Goal: Information Seeking & Learning: Learn about a topic

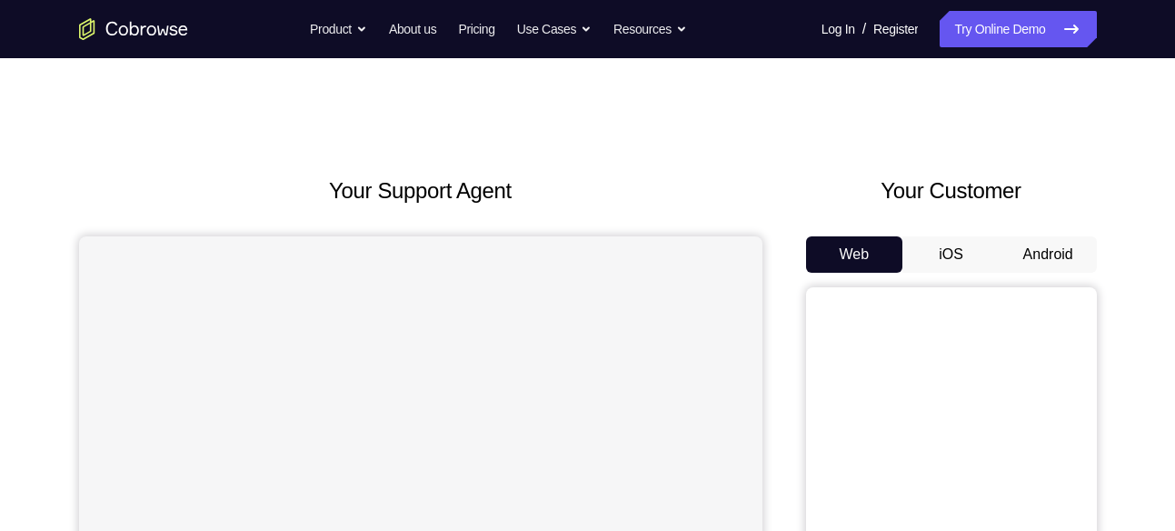
click at [1037, 245] on button "Android" at bounding box center [1048, 254] width 97 height 36
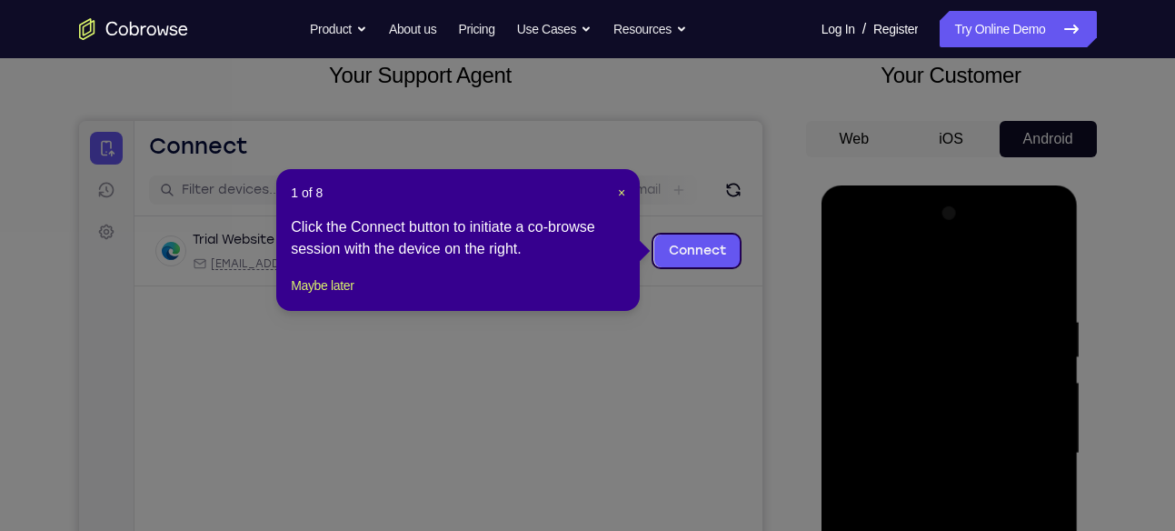
scroll to position [115, 0]
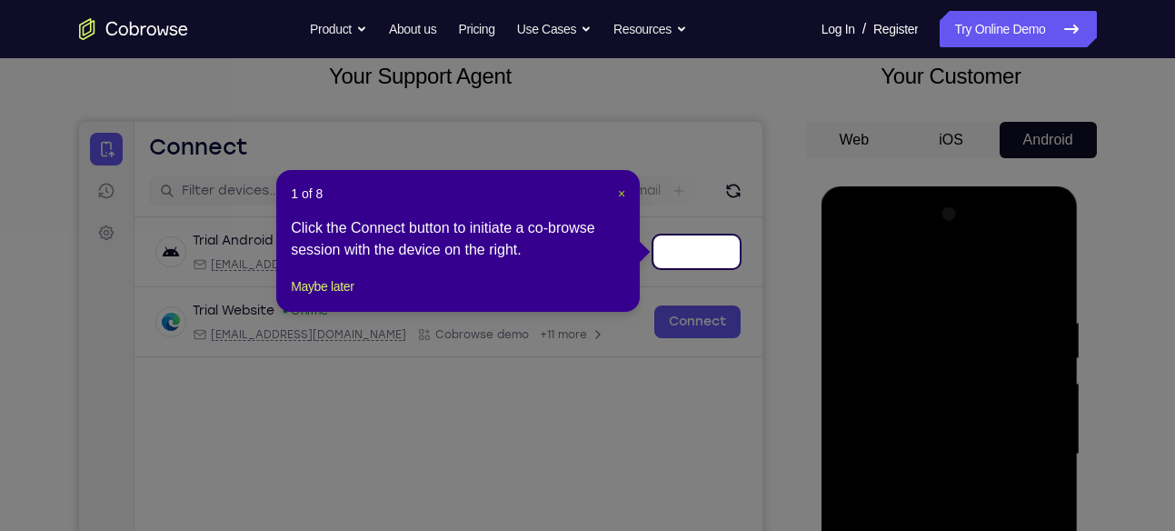
click at [620, 193] on span "×" at bounding box center [621, 193] width 7 height 15
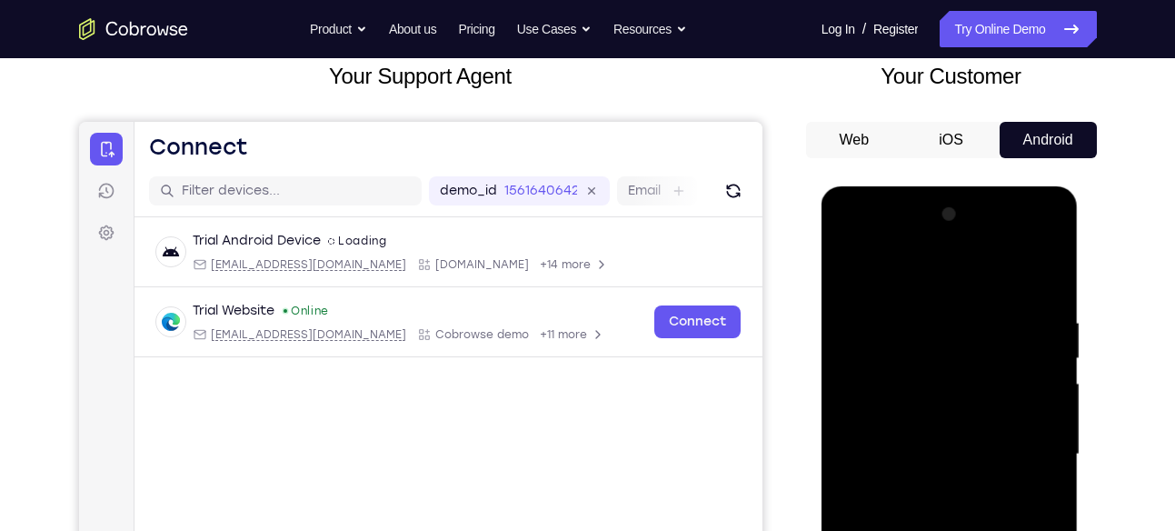
scroll to position [326, 0]
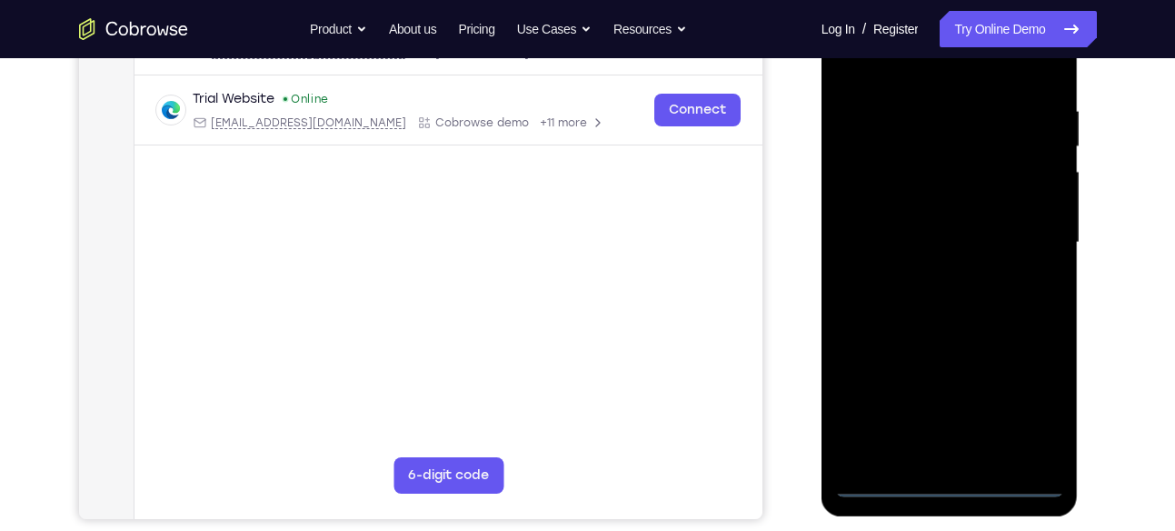
click at [950, 479] on div at bounding box center [949, 242] width 229 height 509
click at [1034, 387] on div at bounding box center [949, 242] width 229 height 509
click at [1025, 407] on div at bounding box center [949, 242] width 229 height 509
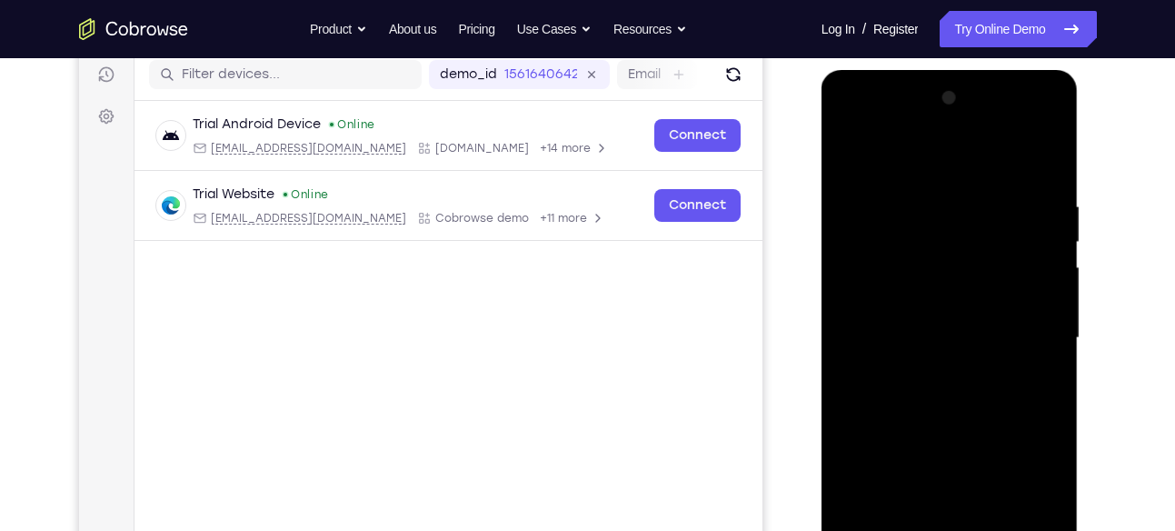
scroll to position [251, 0]
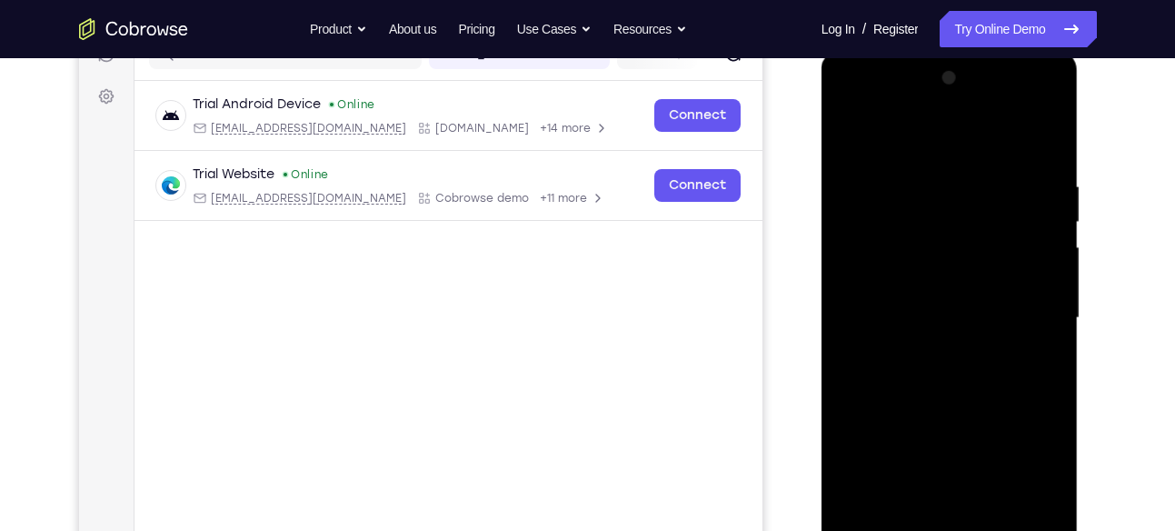
click at [846, 103] on div at bounding box center [949, 318] width 229 height 509
click at [922, 215] on div at bounding box center [949, 318] width 229 height 509
click at [864, 244] on div at bounding box center [949, 318] width 229 height 509
click at [958, 393] on div at bounding box center [949, 318] width 229 height 509
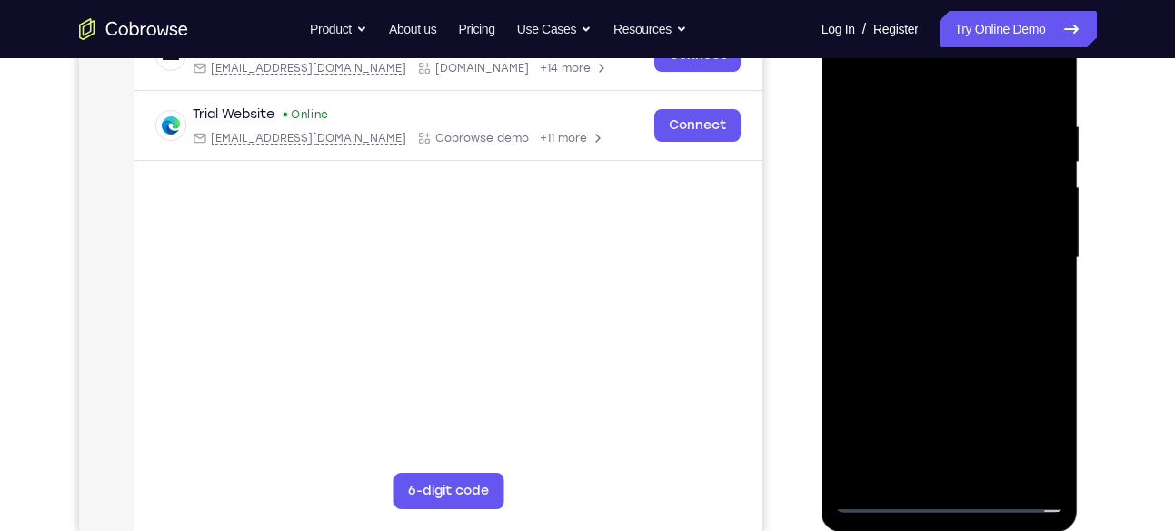
scroll to position [312, 0]
click at [1042, 465] on div at bounding box center [949, 257] width 229 height 509
click at [967, 312] on div at bounding box center [949, 257] width 229 height 509
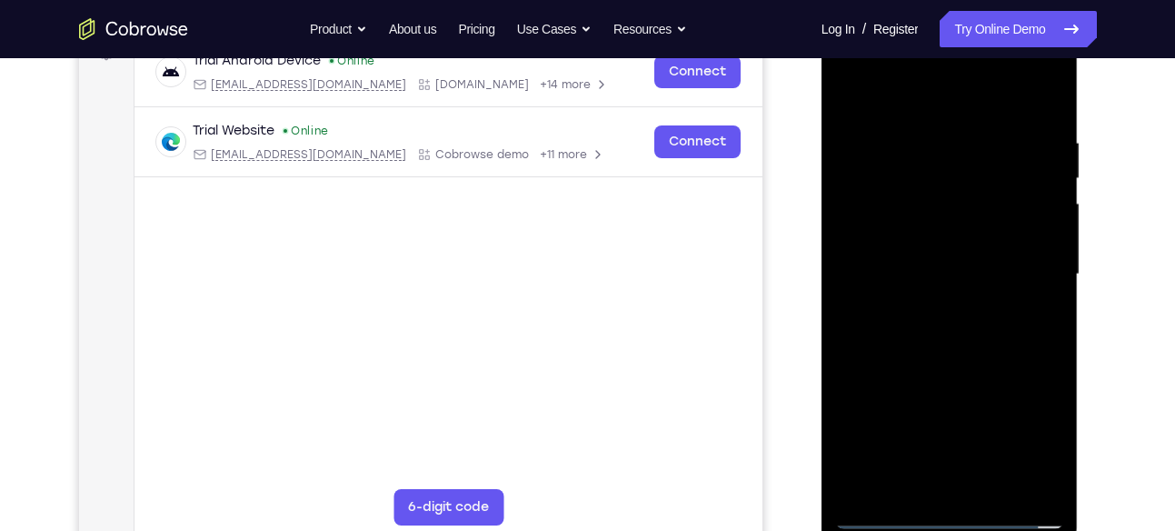
scroll to position [294, 0]
click at [950, 334] on div at bounding box center [949, 275] width 229 height 509
click at [977, 201] on div at bounding box center [949, 275] width 229 height 509
click at [992, 113] on div at bounding box center [949, 275] width 229 height 509
click at [940, 155] on div at bounding box center [949, 275] width 229 height 509
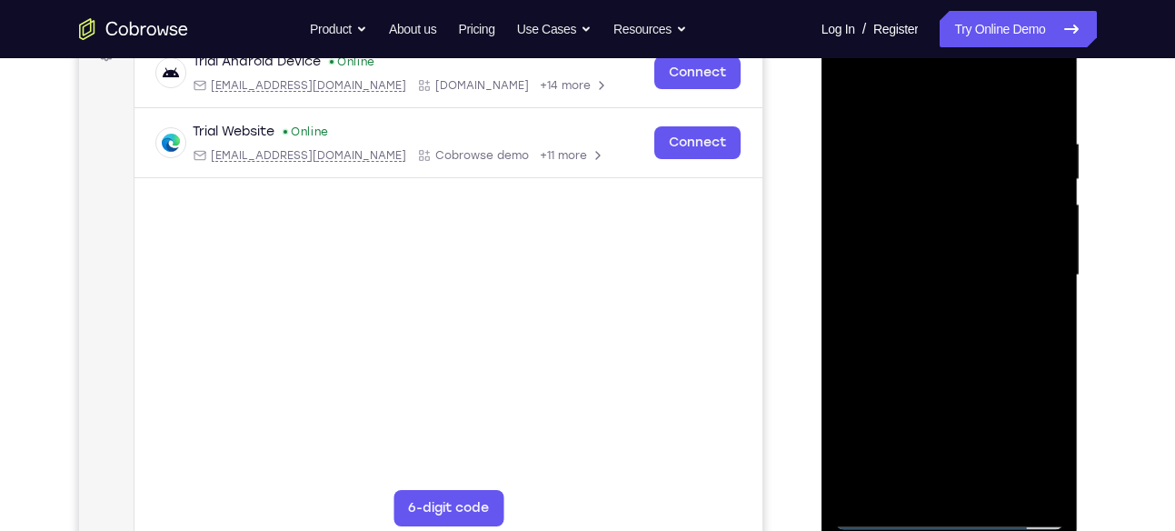
click at [925, 191] on div at bounding box center [949, 275] width 229 height 509
click at [922, 239] on div at bounding box center [949, 275] width 229 height 509
click at [959, 255] on div at bounding box center [949, 275] width 229 height 509
click at [1039, 191] on div at bounding box center [949, 275] width 229 height 509
click at [992, 194] on div at bounding box center [949, 275] width 229 height 509
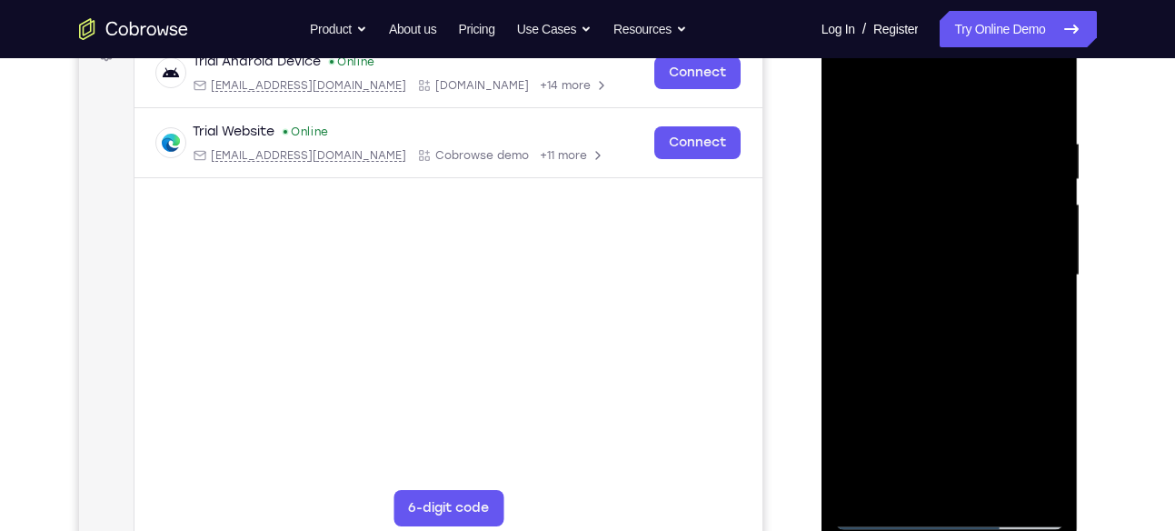
click at [935, 246] on div at bounding box center [949, 275] width 229 height 509
drag, startPoint x: 876, startPoint y: 207, endPoint x: 913, endPoint y: 206, distance: 37.3
click at [913, 206] on div at bounding box center [949, 275] width 229 height 509
click at [851, 65] on div at bounding box center [949, 275] width 229 height 509
click at [1021, 259] on div at bounding box center [949, 275] width 229 height 509
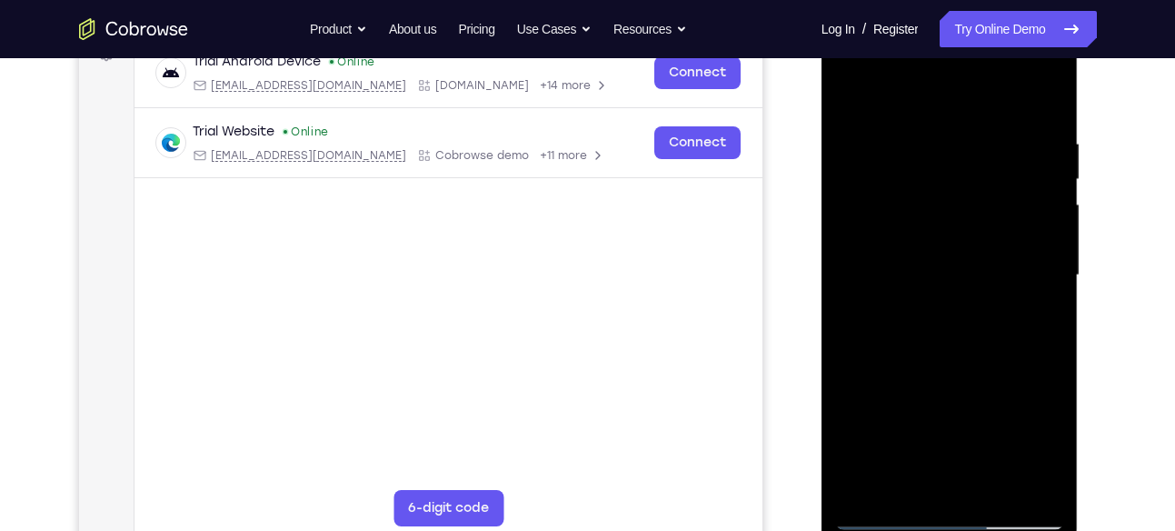
click at [926, 306] on div at bounding box center [949, 275] width 229 height 509
click at [953, 249] on div at bounding box center [949, 275] width 229 height 509
click at [955, 239] on div at bounding box center [949, 275] width 229 height 509
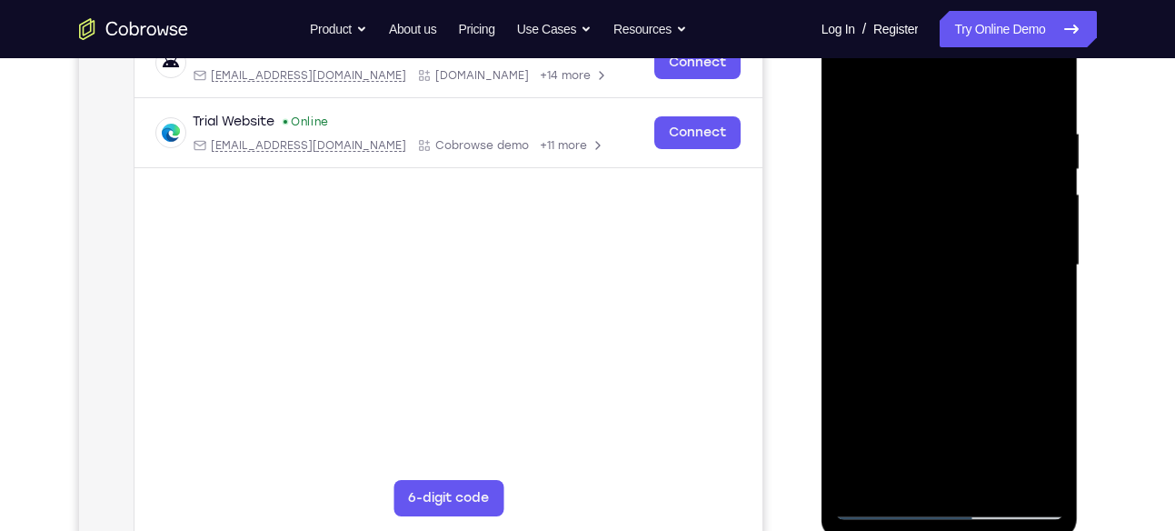
scroll to position [303, 0]
click at [1001, 278] on div at bounding box center [949, 266] width 229 height 509
click at [931, 340] on div at bounding box center [949, 266] width 229 height 509
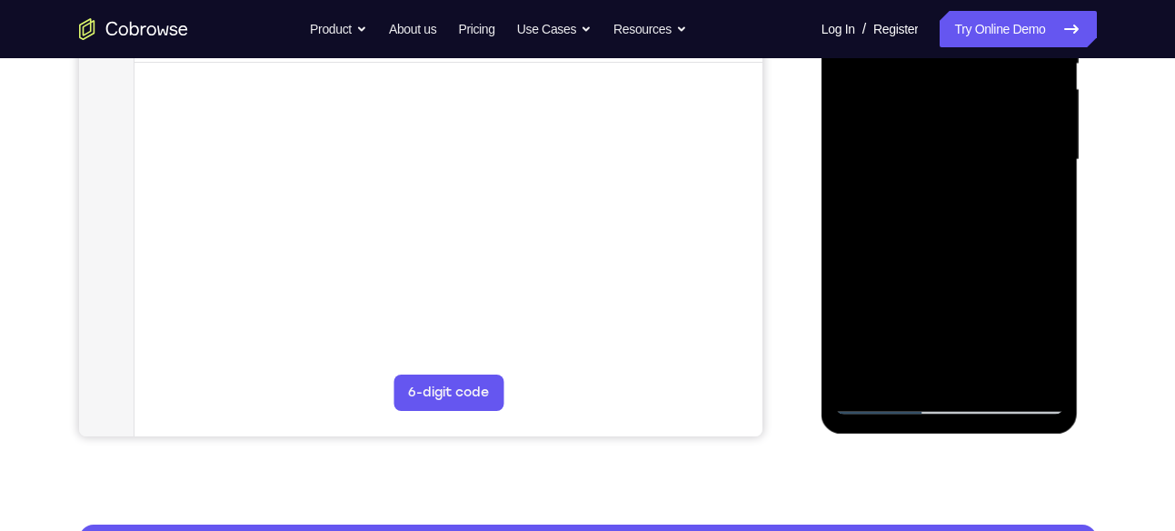
scroll to position [411, 0]
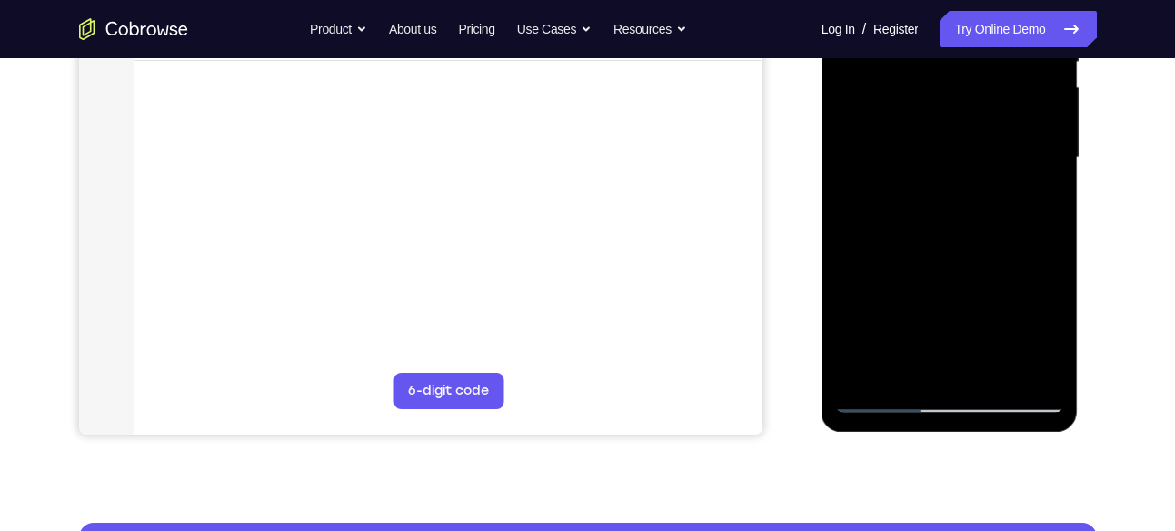
click at [992, 368] on div at bounding box center [949, 158] width 229 height 509
click at [968, 256] on div at bounding box center [949, 158] width 229 height 509
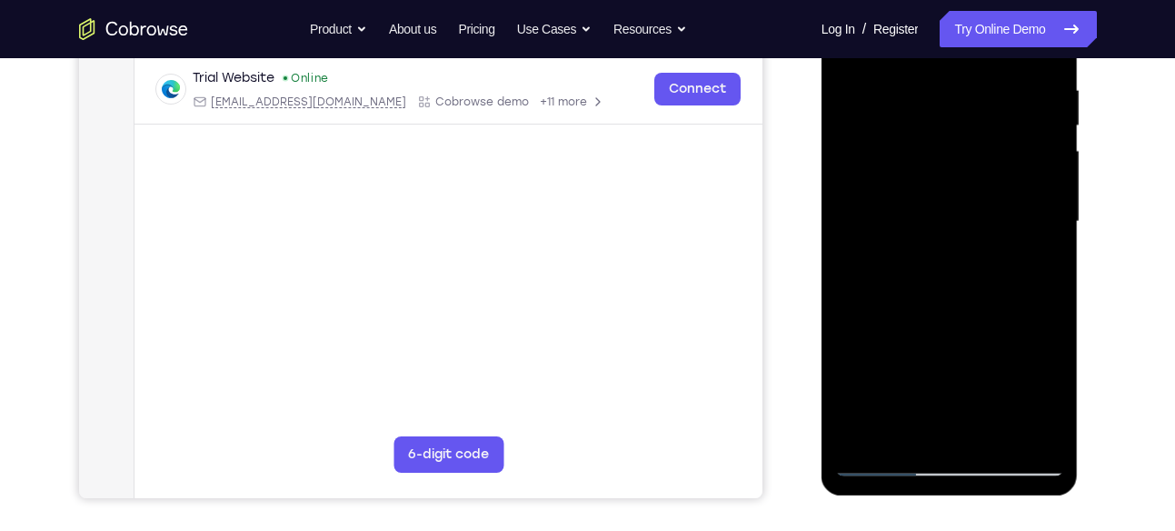
scroll to position [346, 0]
click at [968, 215] on div at bounding box center [949, 222] width 229 height 509
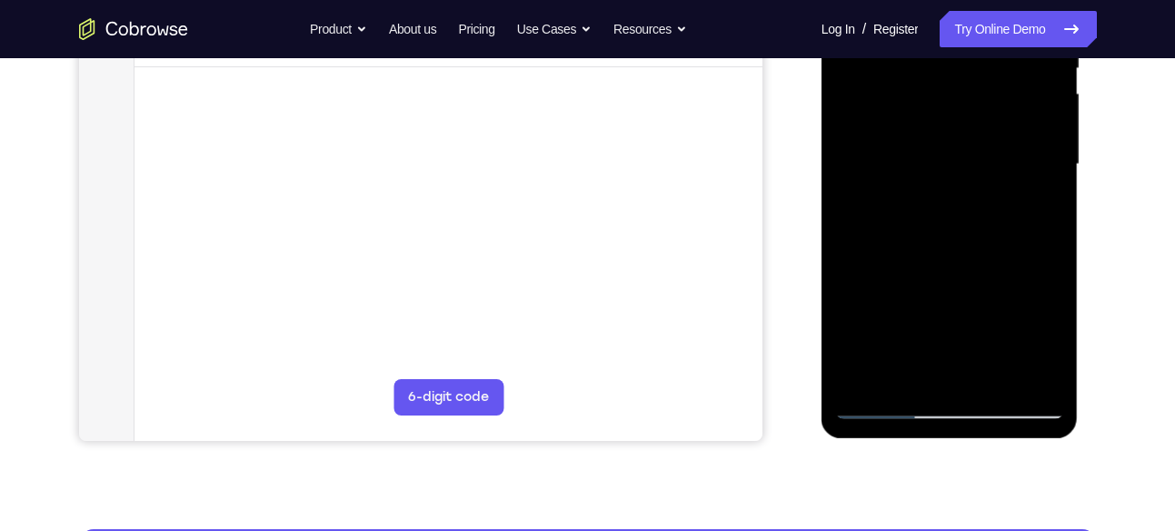
scroll to position [405, 0]
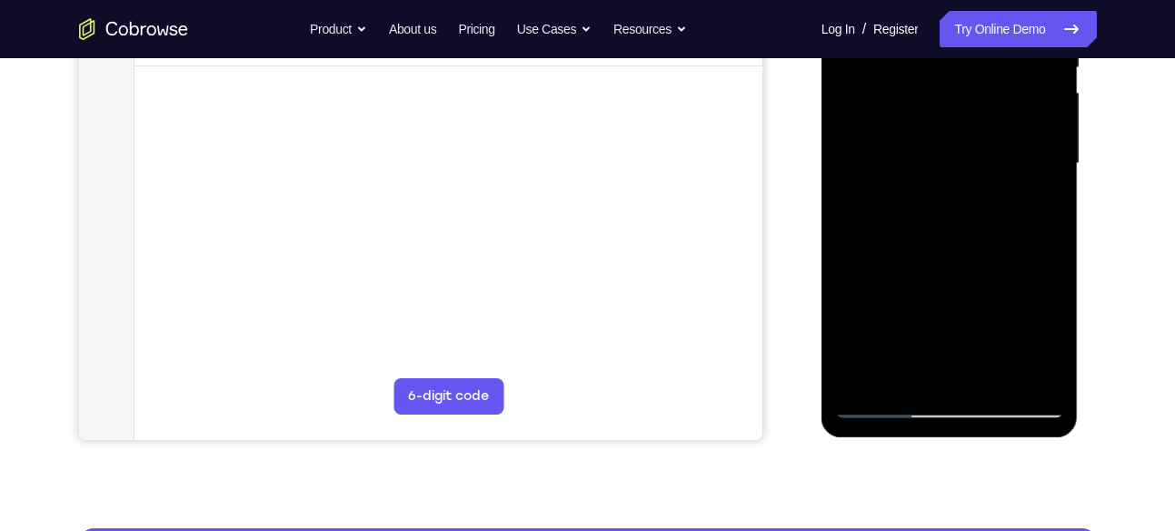
click at [884, 398] on div at bounding box center [949, 163] width 229 height 509
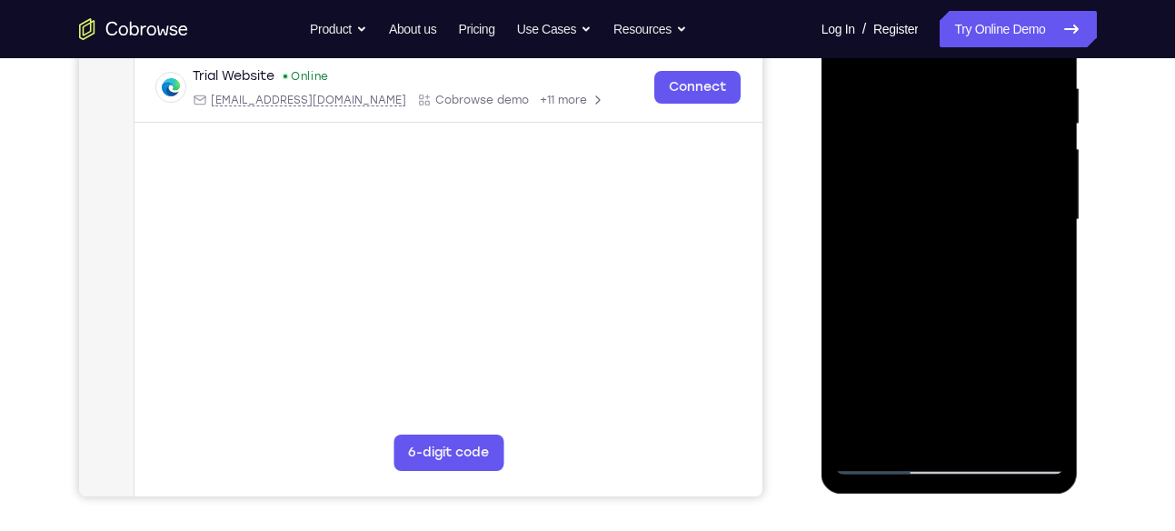
scroll to position [348, 0]
click at [882, 461] on div at bounding box center [949, 220] width 229 height 509
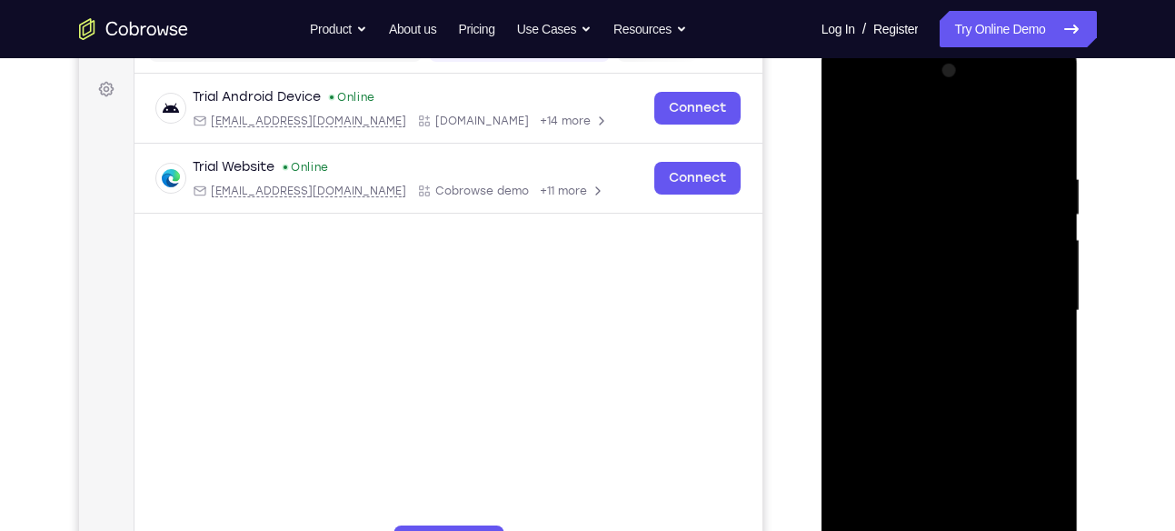
scroll to position [259, 0]
click at [939, 229] on div at bounding box center [949, 309] width 229 height 509
click at [1005, 150] on div at bounding box center [949, 309] width 229 height 509
click at [1053, 208] on div at bounding box center [949, 309] width 229 height 509
click at [1051, 214] on div at bounding box center [949, 309] width 229 height 509
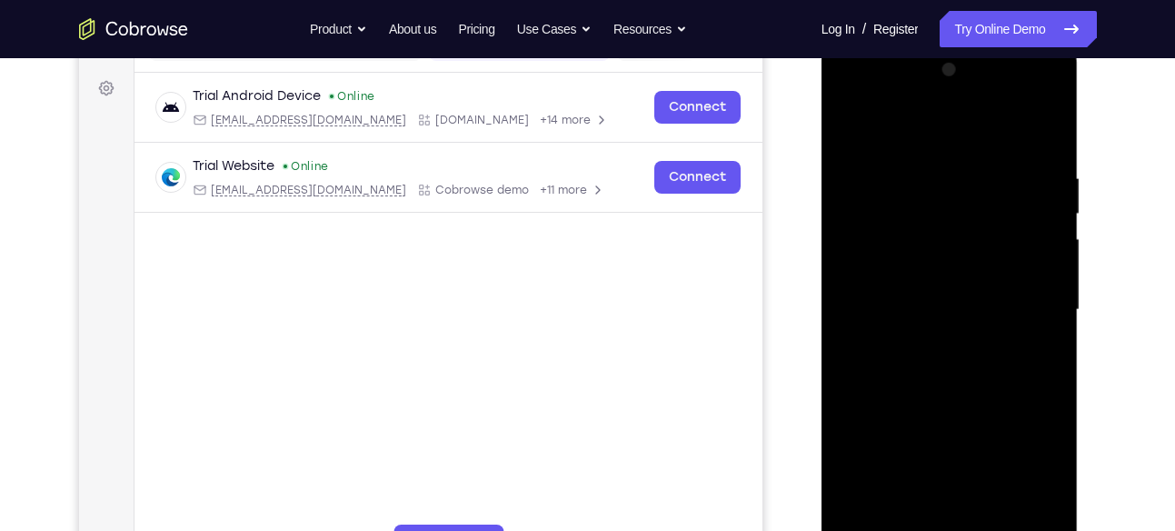
click at [857, 126] on div at bounding box center [949, 309] width 229 height 509
click at [921, 174] on div at bounding box center [949, 309] width 229 height 509
click at [1043, 135] on div at bounding box center [949, 309] width 229 height 509
drag, startPoint x: 945, startPoint y: 353, endPoint x: 1000, endPoint y: 119, distance: 239.9
click at [1000, 119] on div at bounding box center [949, 309] width 229 height 509
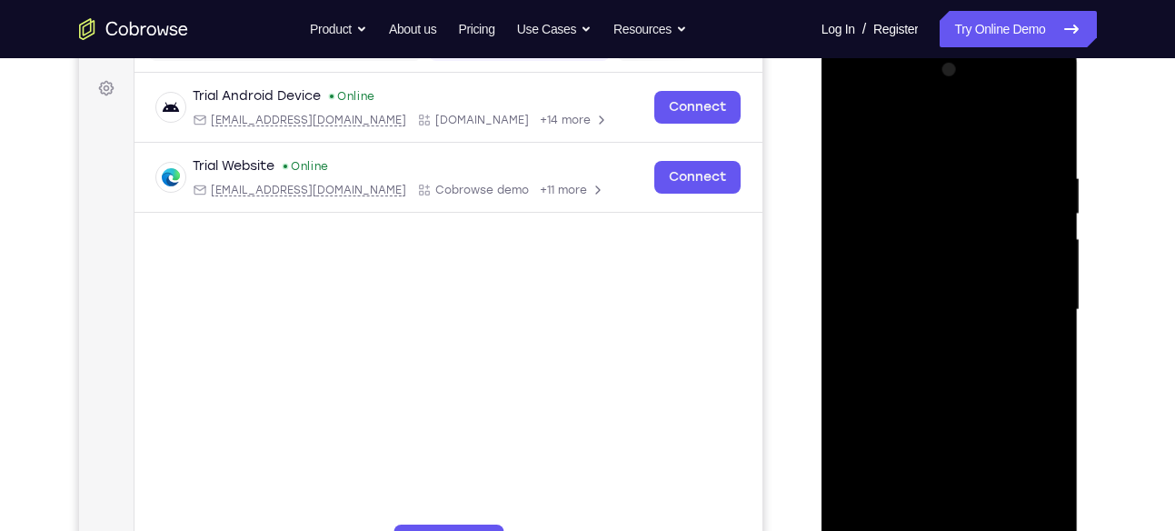
drag, startPoint x: 909, startPoint y: 418, endPoint x: 1070, endPoint y: -1, distance: 448.8
click at [1070, 42] on html "Online web based iOS Simulators and Android Emulators. Run iPhone, iPad, Mobile…" at bounding box center [951, 314] width 259 height 545
drag, startPoint x: 955, startPoint y: 334, endPoint x: 980, endPoint y: 224, distance: 112.7
click at [980, 224] on div at bounding box center [949, 309] width 229 height 509
click at [1050, 276] on div at bounding box center [949, 309] width 229 height 509
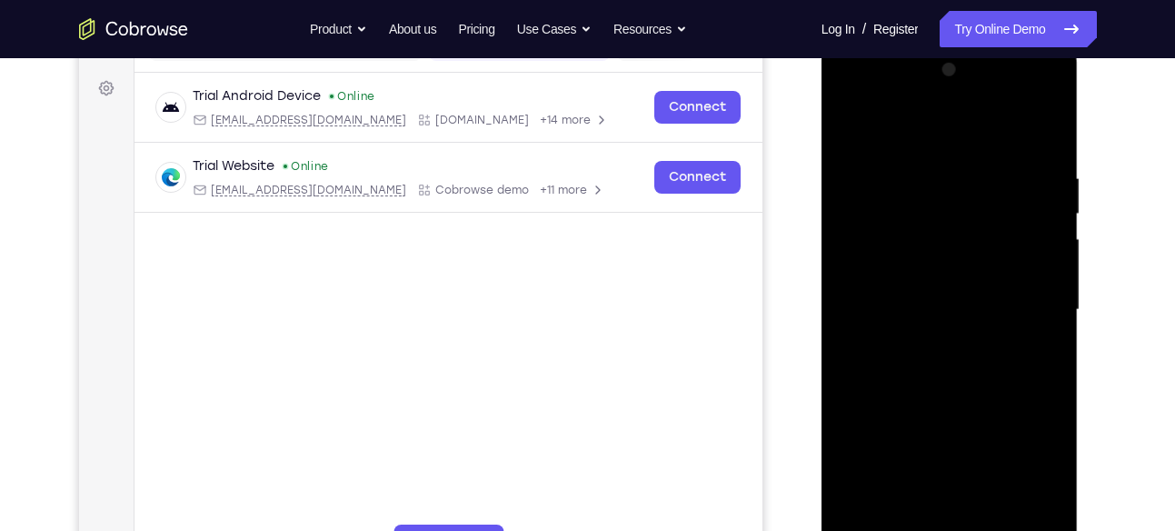
click at [1050, 276] on div at bounding box center [949, 309] width 229 height 509
drag, startPoint x: 976, startPoint y: 403, endPoint x: 991, endPoint y: 94, distance: 309.3
click at [991, 94] on div at bounding box center [949, 309] width 229 height 509
drag, startPoint x: 972, startPoint y: 369, endPoint x: 952, endPoint y: 76, distance: 293.3
click at [952, 76] on div at bounding box center [949, 309] width 229 height 509
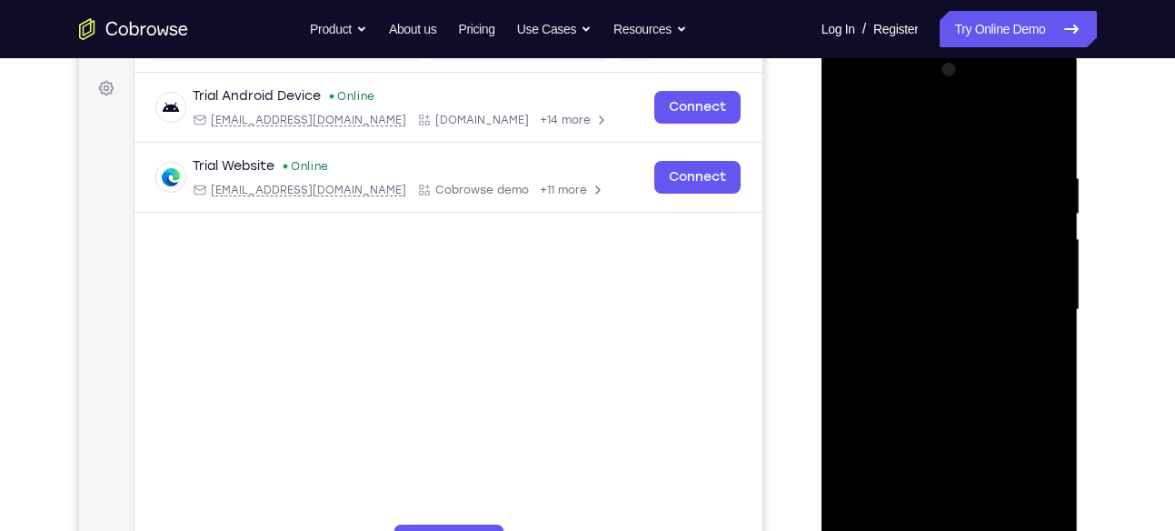
drag, startPoint x: 903, startPoint y: 437, endPoint x: 966, endPoint y: -1, distance: 442.5
click at [966, 42] on html "Online web based iOS Simulators and Android Emulators. Run iPhone, iPad, Mobile…" at bounding box center [951, 314] width 259 height 545
drag, startPoint x: 950, startPoint y: 322, endPoint x: 991, endPoint y: 26, distance: 298.2
click at [991, 42] on html "Online web based iOS Simulators and Android Emulators. Run iPhone, iPad, Mobile…" at bounding box center [951, 314] width 259 height 545
click at [1052, 214] on div at bounding box center [949, 309] width 229 height 509
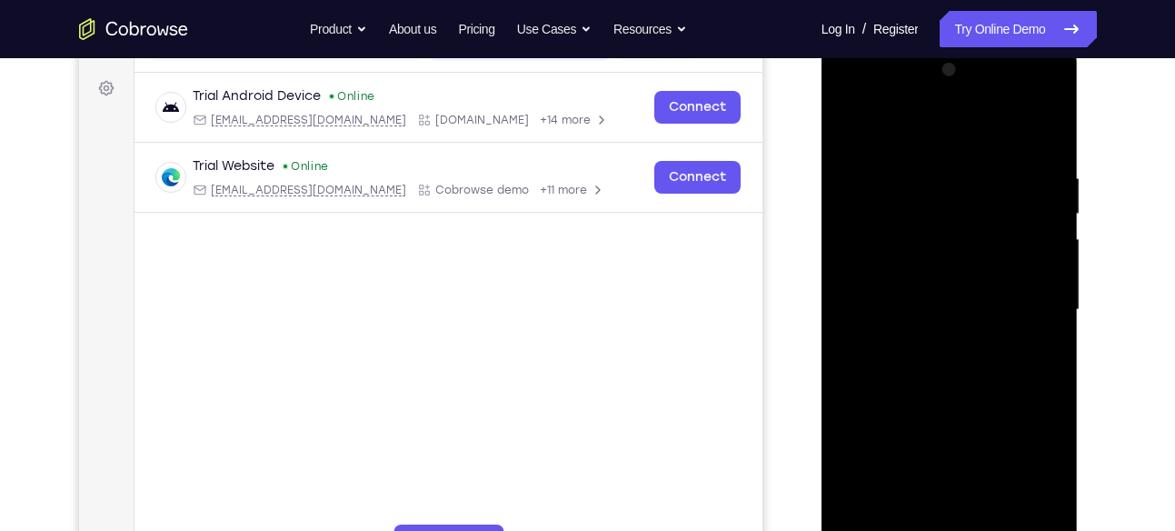
click at [1052, 214] on div at bounding box center [949, 309] width 229 height 509
drag, startPoint x: 1021, startPoint y: 201, endPoint x: 1019, endPoint y: 274, distance: 73.6
click at [1019, 274] on div at bounding box center [949, 309] width 229 height 509
click at [1052, 287] on div at bounding box center [949, 309] width 229 height 509
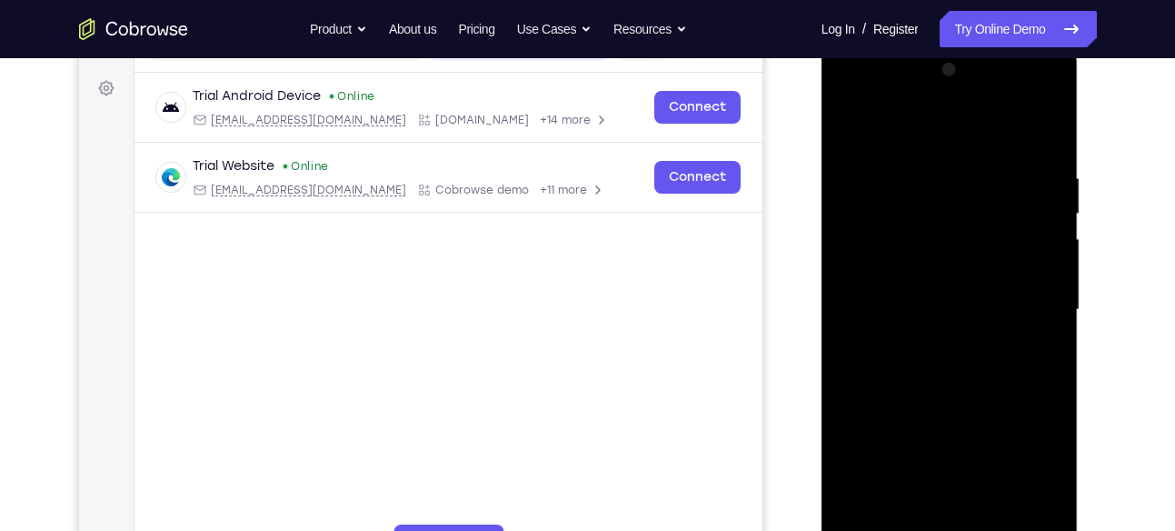
click at [1052, 287] on div at bounding box center [949, 309] width 229 height 509
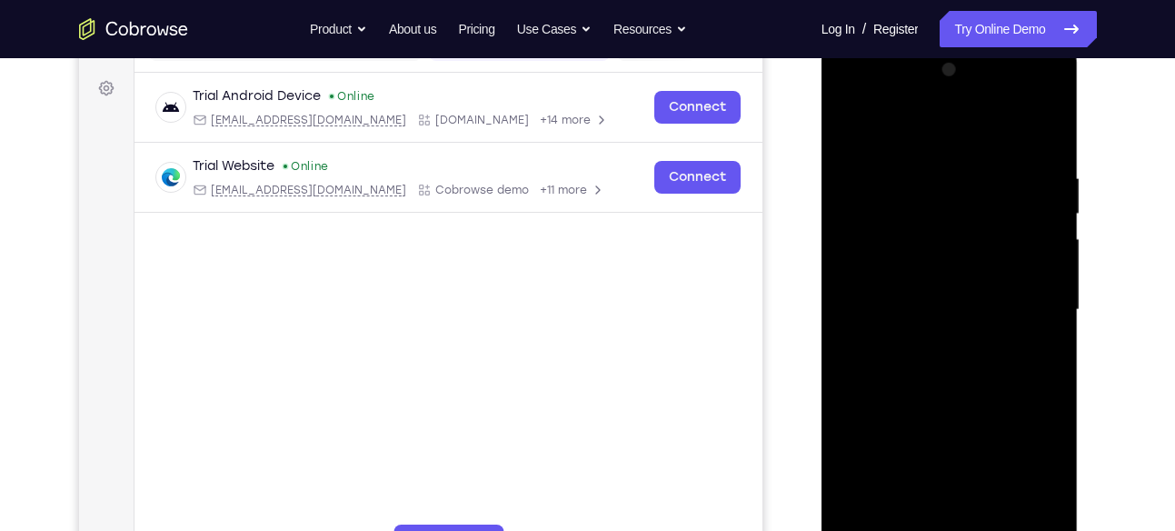
drag, startPoint x: 985, startPoint y: 382, endPoint x: 1016, endPoint y: -1, distance: 383.9
click at [1016, 42] on html "Online web based iOS Simulators and Android Emulators. Run iPhone, iPad, Mobile…" at bounding box center [951, 314] width 259 height 545
drag, startPoint x: 954, startPoint y: 433, endPoint x: 1043, endPoint y: 42, distance: 400.8
click at [1043, 42] on div at bounding box center [950, 313] width 257 height 542
